Goal: Navigation & Orientation: Understand site structure

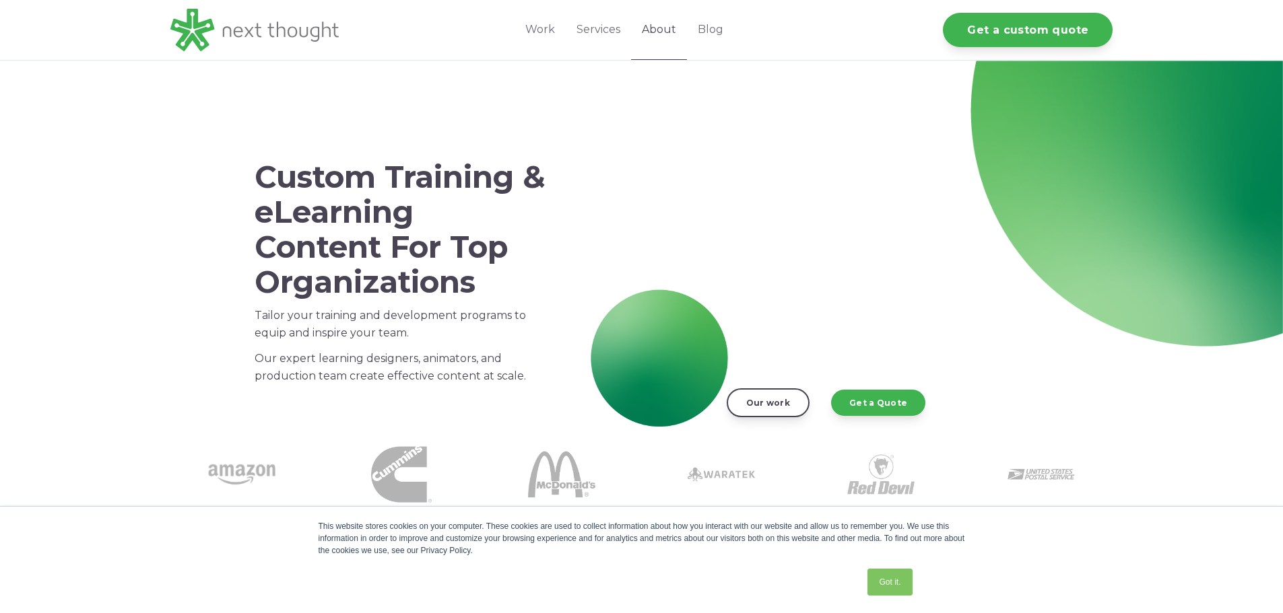
click at [667, 33] on link "About" at bounding box center [659, 30] width 56 height 60
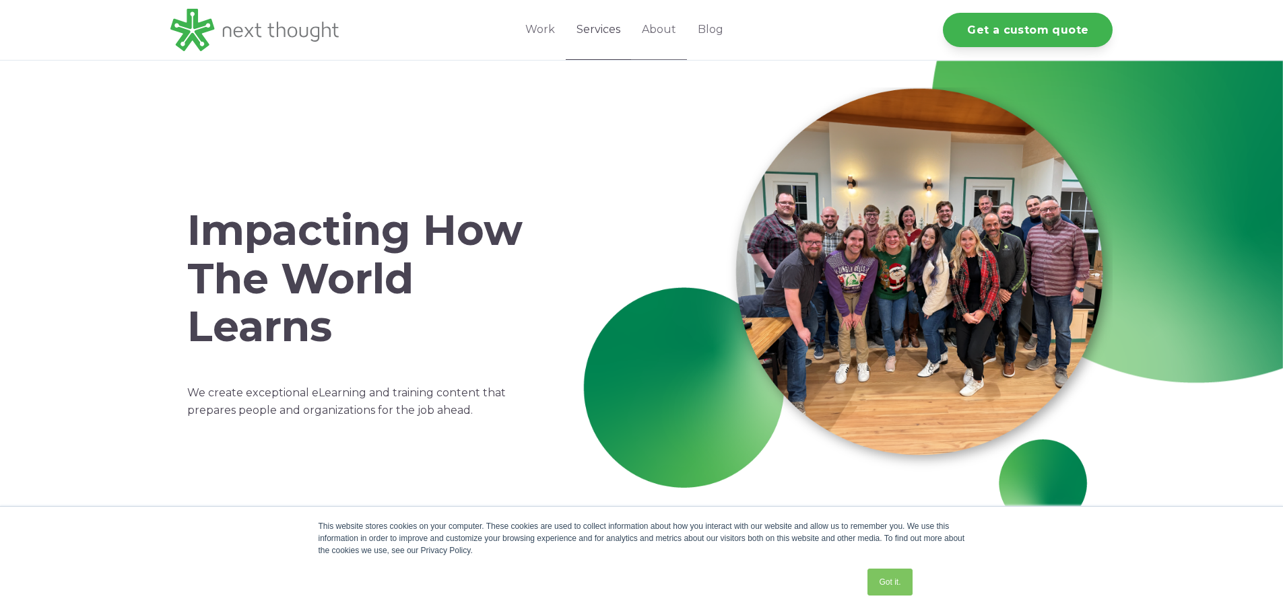
click at [599, 28] on link "Services" at bounding box center [598, 30] width 65 height 60
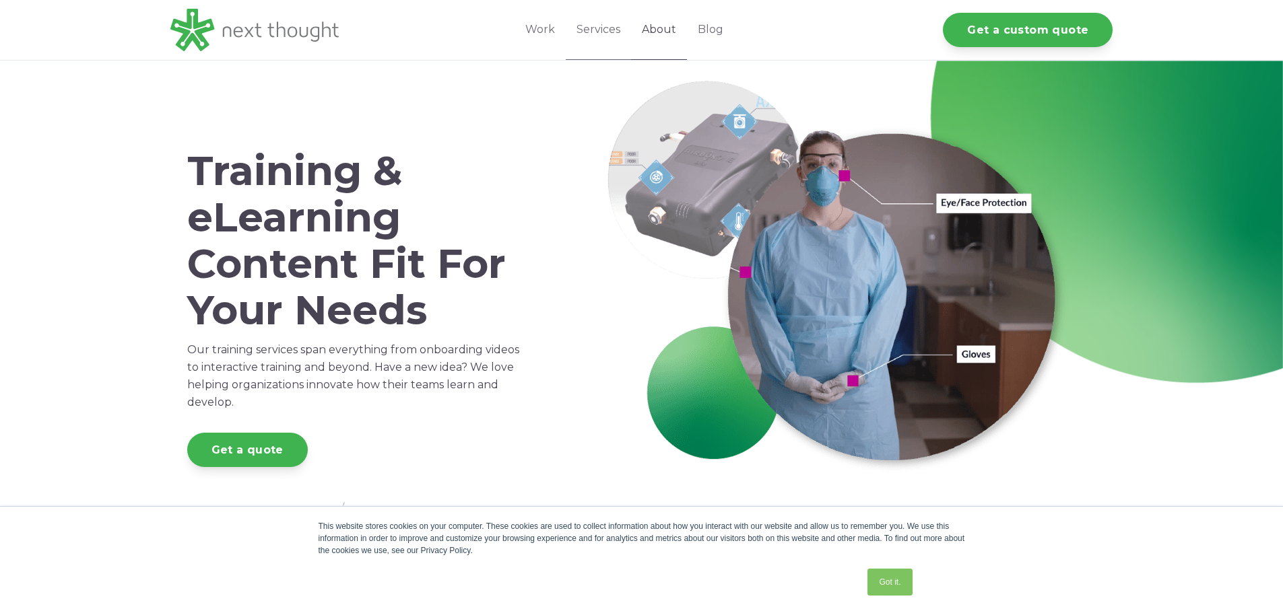
click at [666, 31] on link "About" at bounding box center [659, 30] width 56 height 60
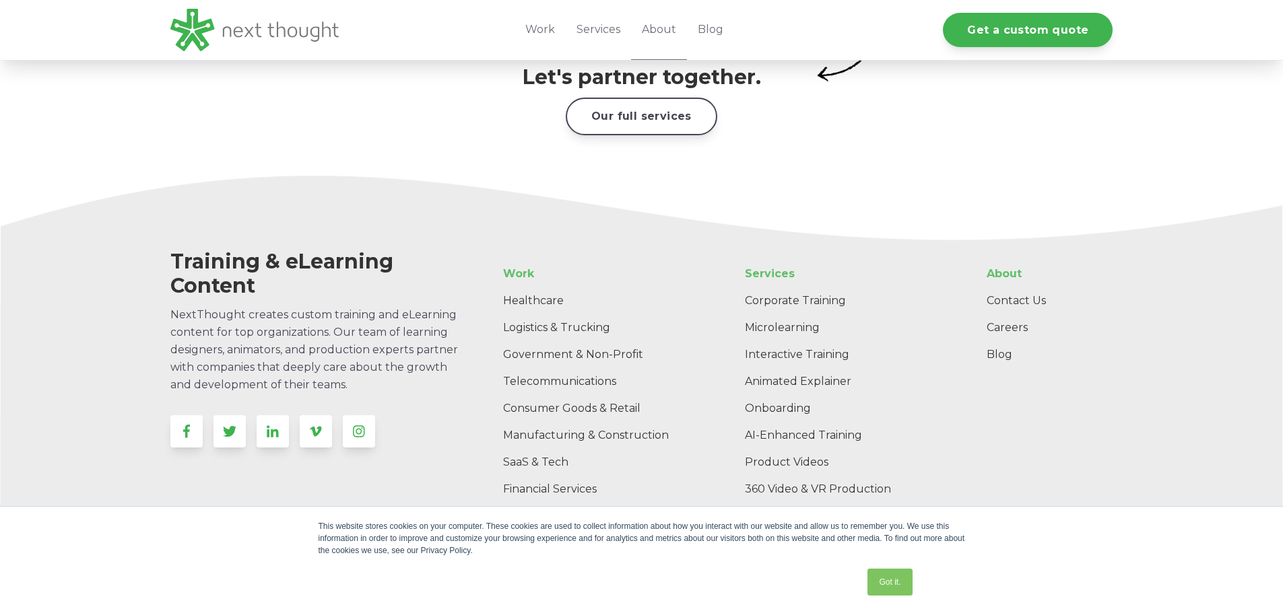
scroll to position [2125, 0]
